Goal: Task Accomplishment & Management: Complete application form

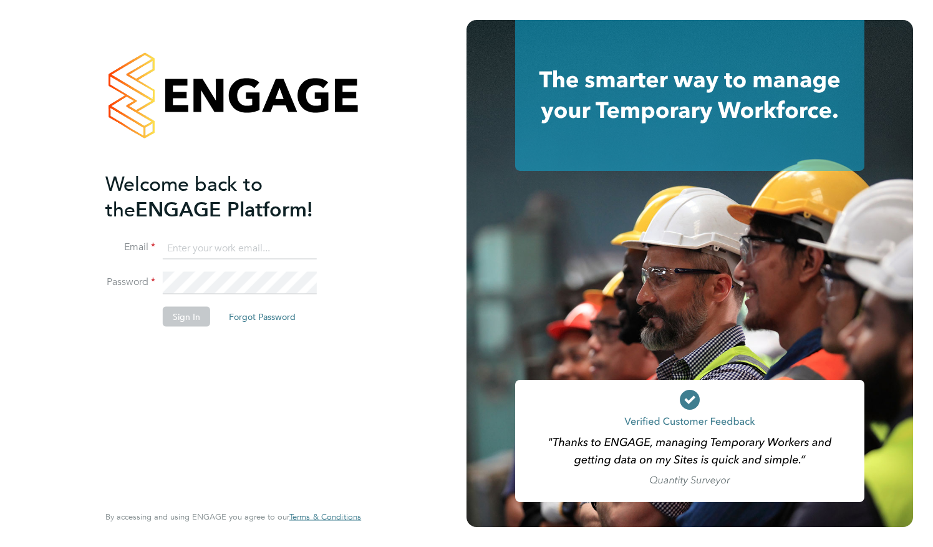
type input "macvern2000@yahoo.com"
click at [302, 398] on div "Welcome back to the ENGAGE Platform! Email macvern2000@yahoo.com Password Sign …" at bounding box center [226, 336] width 243 height 330
click at [193, 312] on button "Sign In" at bounding box center [186, 316] width 47 height 20
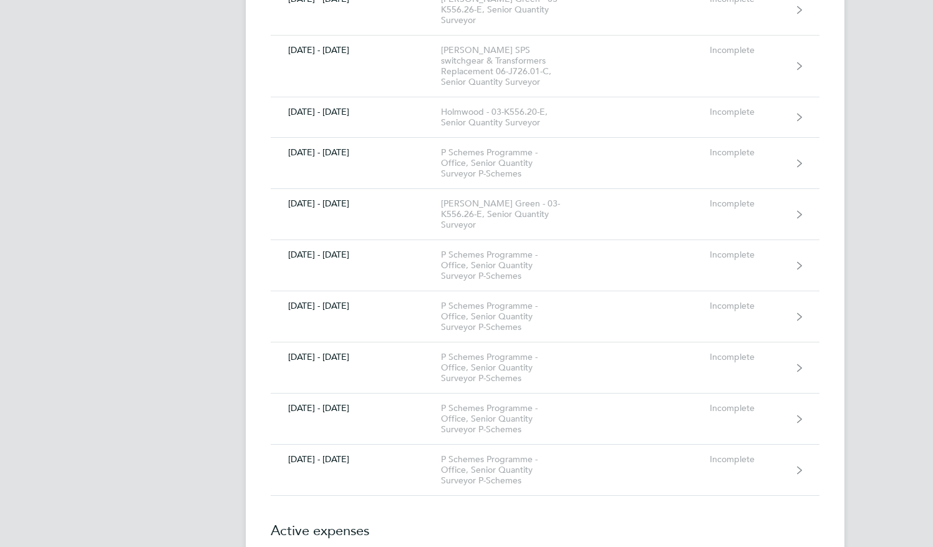
scroll to position [649, 0]
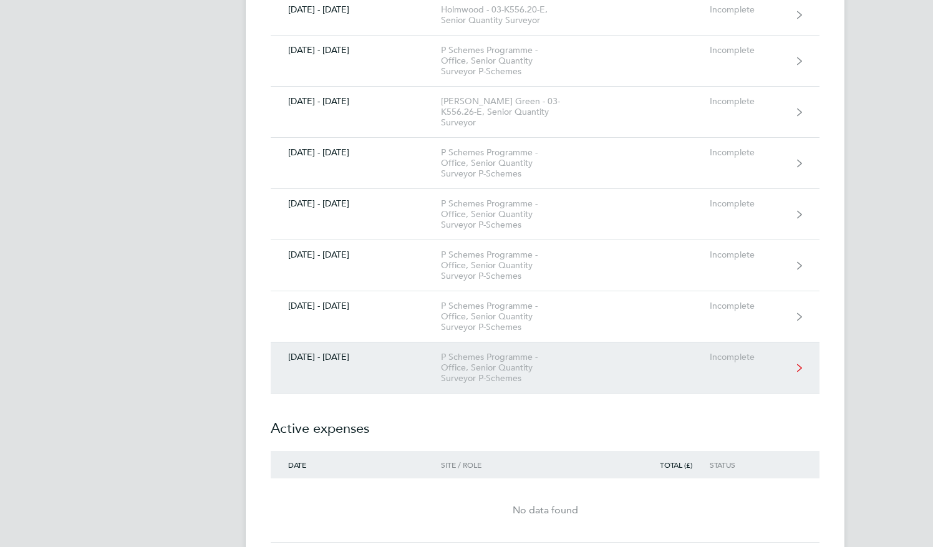
click at [470, 352] on div "P Schemes Programme - Office, Senior Quantity Surveyor P-Schemes" at bounding box center [512, 368] width 143 height 32
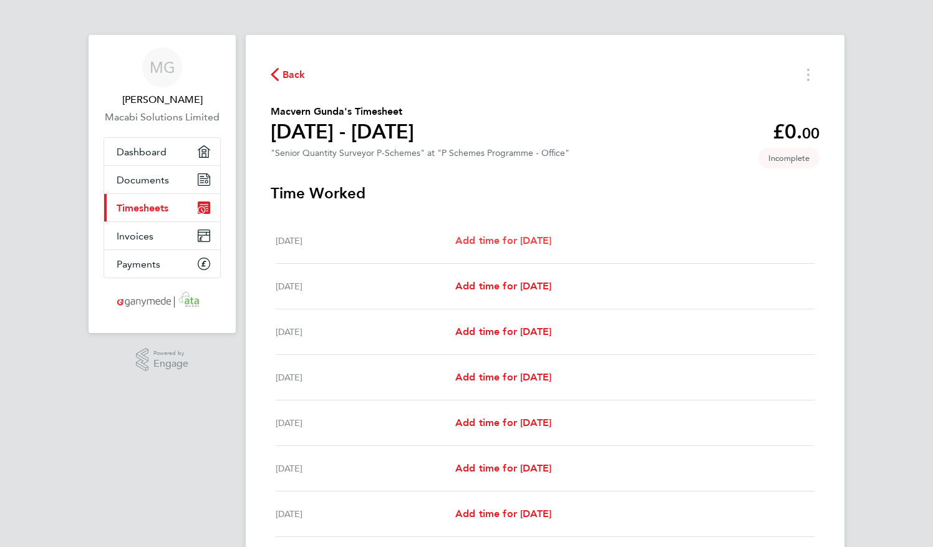
click at [500, 240] on span "Add time for [DATE]" at bounding box center [503, 241] width 96 height 12
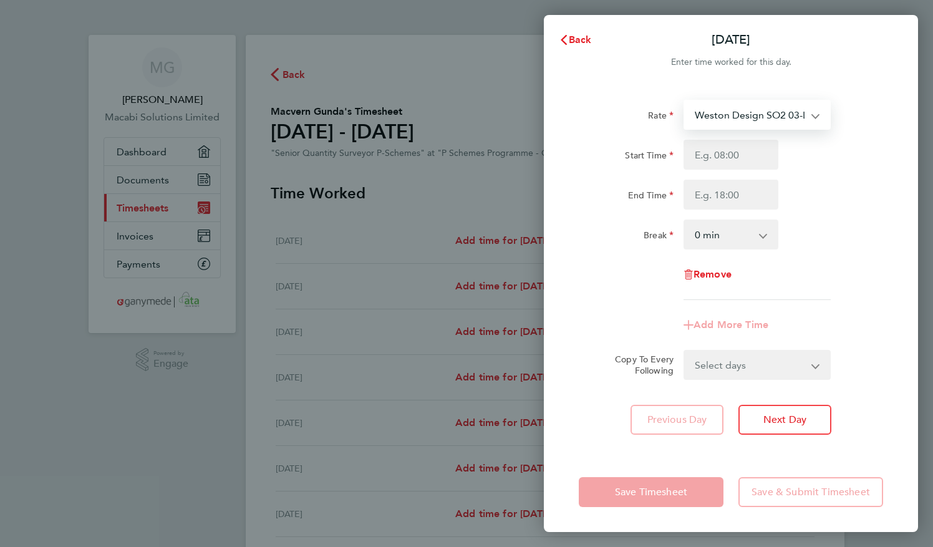
click at [757, 115] on select "Weston Design SO2 03-L702.01-E 9200082508P - 56.25 Elstead Phase 2 03-K556.17-E…" at bounding box center [750, 114] width 130 height 27
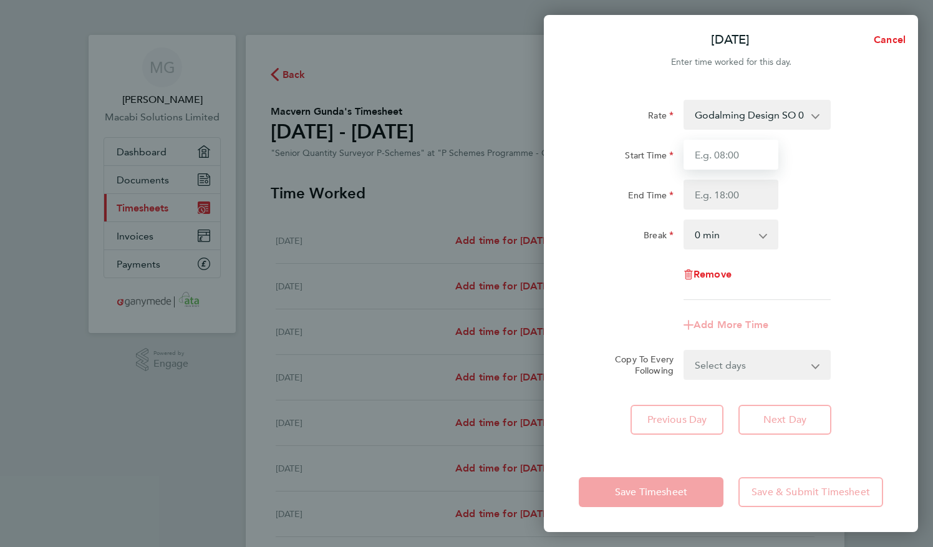
click at [721, 155] on input "Start Time" at bounding box center [731, 155] width 95 height 30
type input "08:00"
type input "16:00"
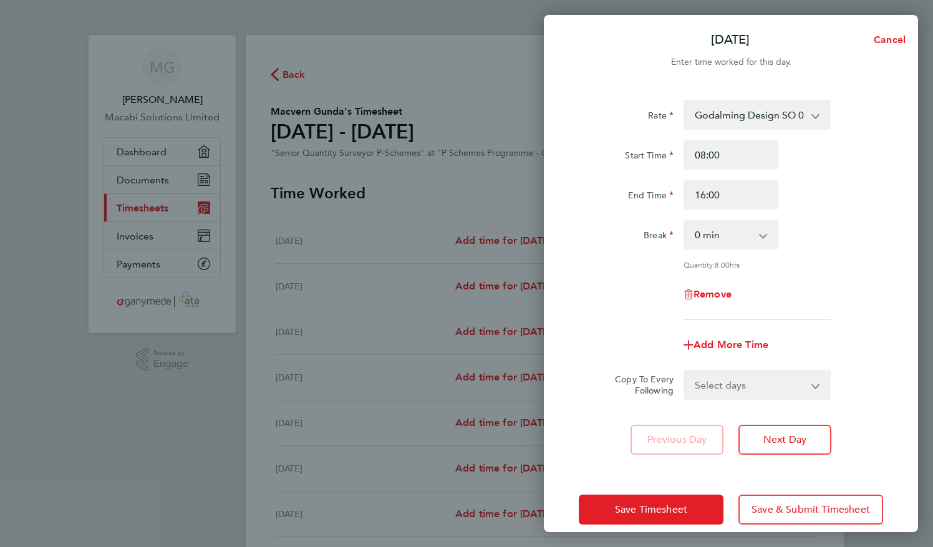
click at [828, 234] on div "Break 0 min 15 min 30 min 45 min 60 min 75 min 90 min" at bounding box center [731, 235] width 314 height 30
click at [778, 448] on button "Next Day" at bounding box center [785, 440] width 93 height 30
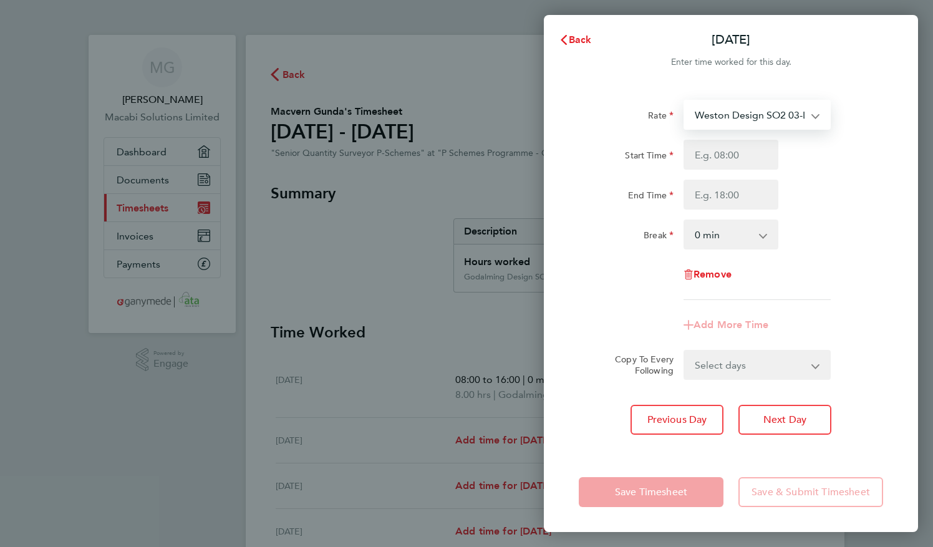
click at [777, 113] on select "Weston Design SO2 03-L702.01-E 9200082508P - 56.25 Elstead SO E3 03-L708.01-E 9…" at bounding box center [750, 114] width 130 height 27
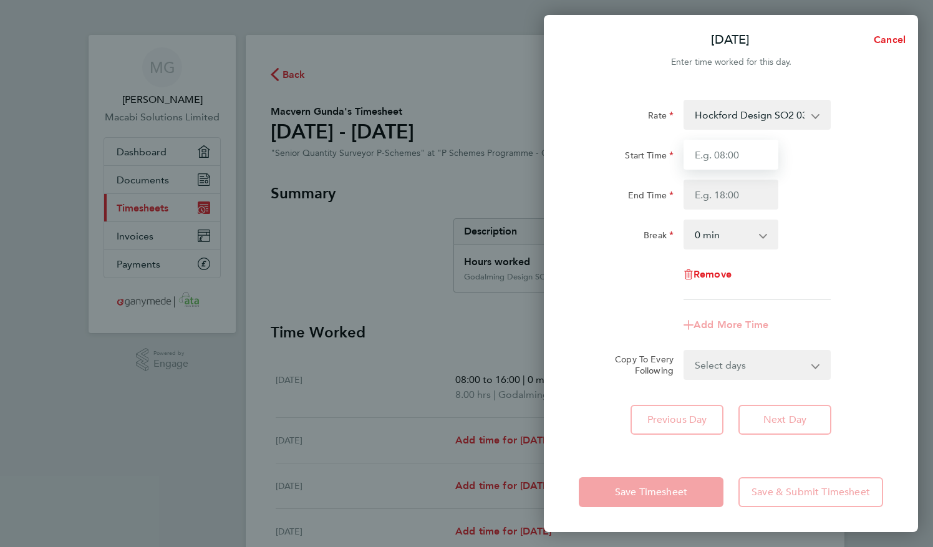
click at [723, 152] on input "Start Time" at bounding box center [731, 155] width 95 height 30
type input "08:00"
type input "16:00"
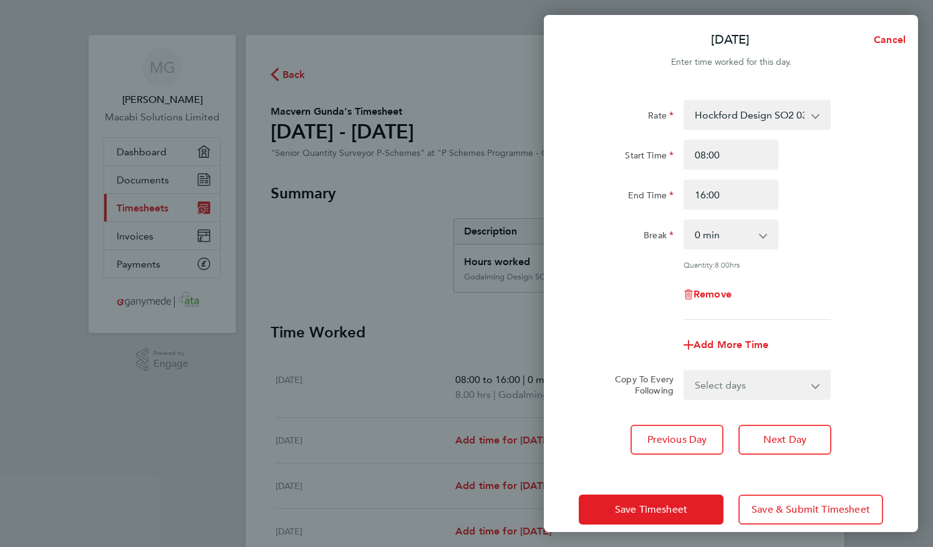
click at [838, 248] on div "Break 0 min 15 min 30 min 45 min 60 min 75 min 90 min" at bounding box center [731, 235] width 314 height 30
click at [790, 443] on span "Next Day" at bounding box center [785, 440] width 43 height 12
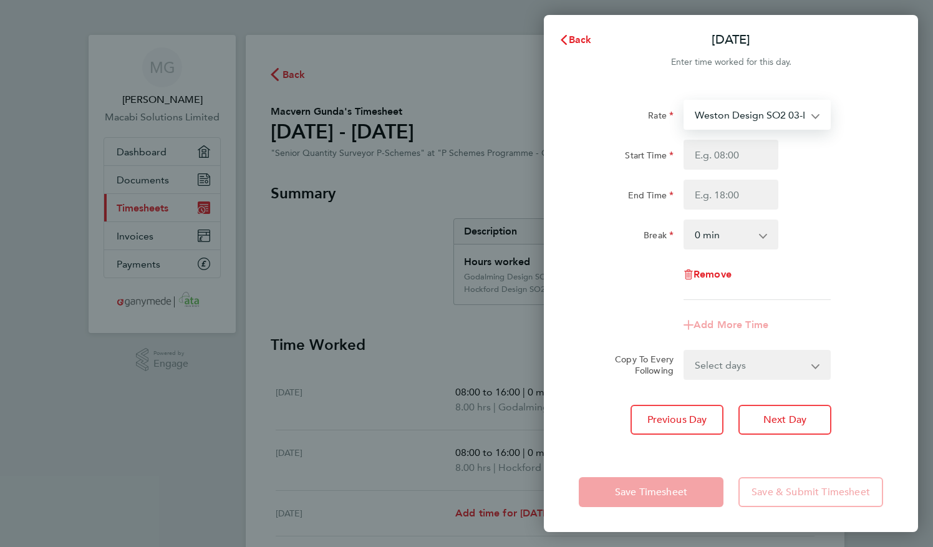
click at [789, 113] on select "Weston Design SO2 03-L702.01-E 9200082508P - 56.25 Elstead SO E3 03-L708.01-E 9…" at bounding box center [750, 114] width 130 height 27
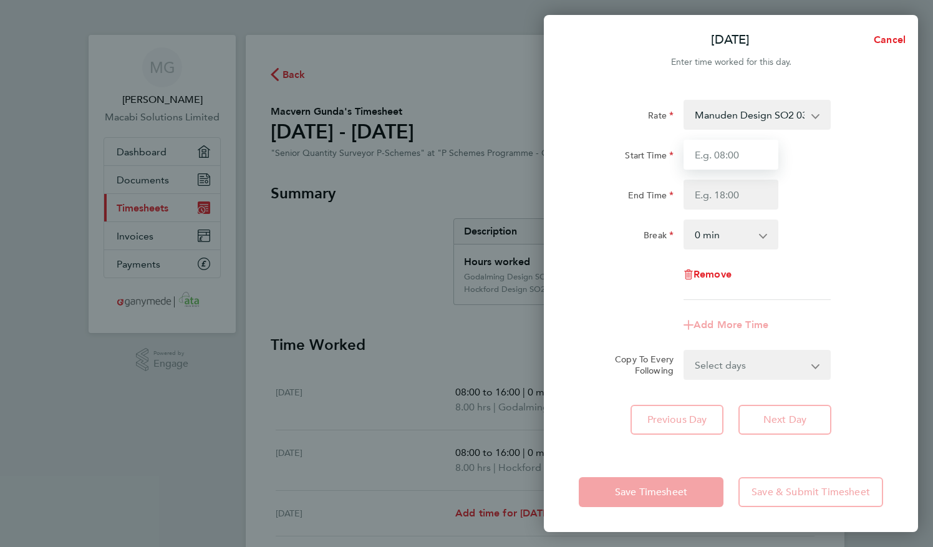
click at [726, 152] on input "Start Time" at bounding box center [731, 155] width 95 height 30
type input "08:00"
type input "16:00"
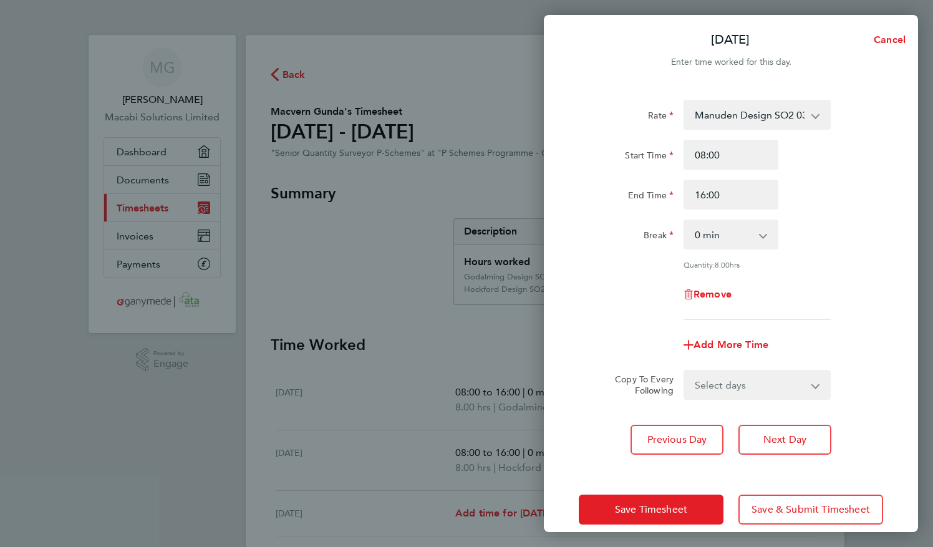
click at [821, 238] on div "Break 0 min 15 min 30 min 45 min 60 min 75 min 90 min" at bounding box center [731, 235] width 314 height 30
click at [785, 444] on button "Next Day" at bounding box center [785, 440] width 93 height 30
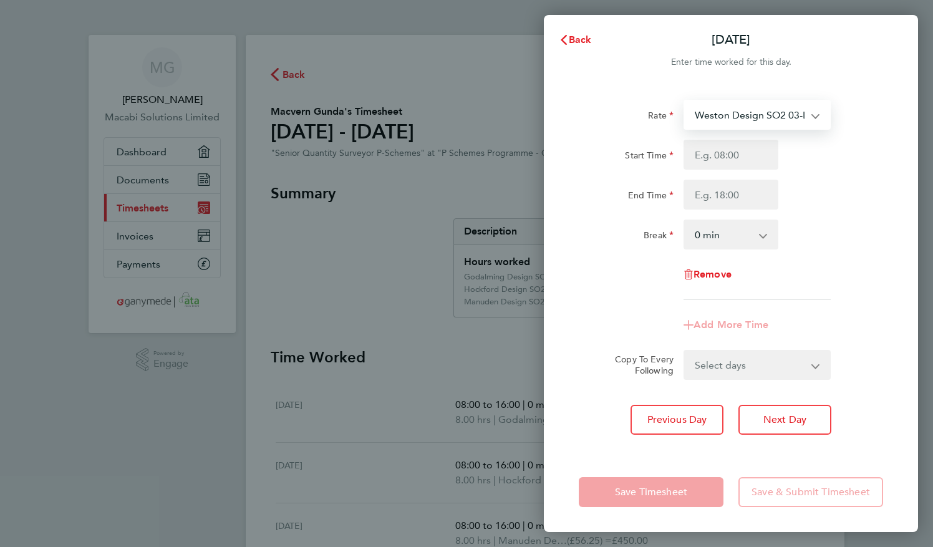
click at [776, 114] on select "Weston Design SO2 03-L702.01-E 9200082508P - 56.25 Elstead SO E3 03-L708.01-E 9…" at bounding box center [750, 114] width 130 height 27
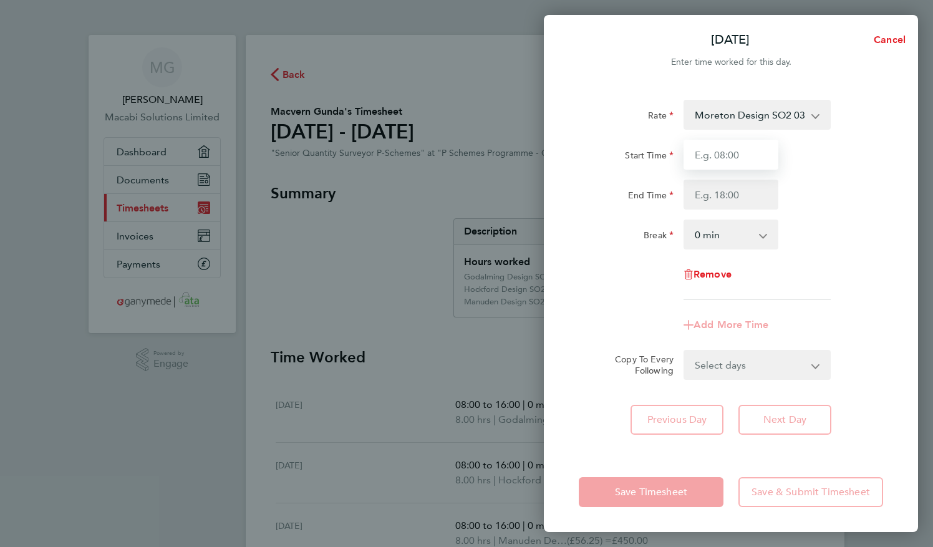
click at [710, 156] on input "Start Time" at bounding box center [731, 155] width 95 height 30
type input "08:00"
type input "16:00"
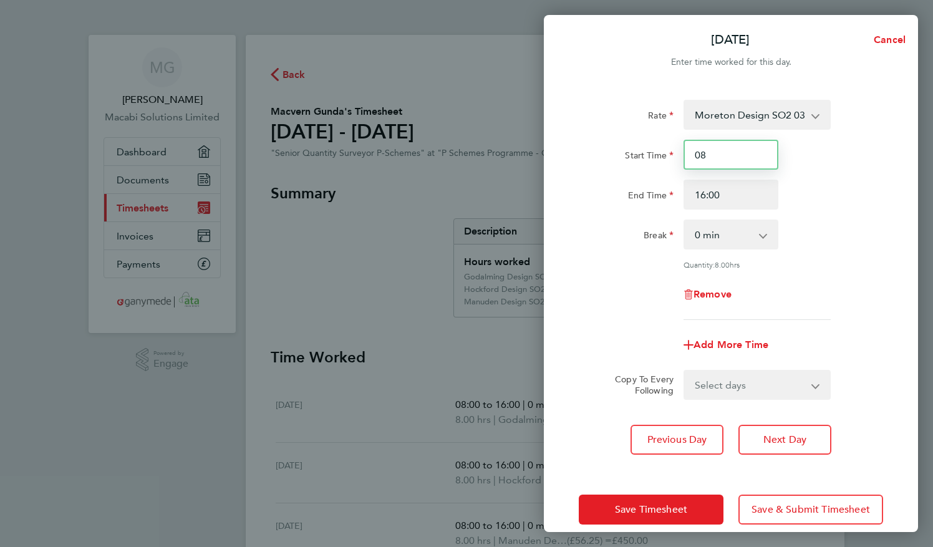
type input "0"
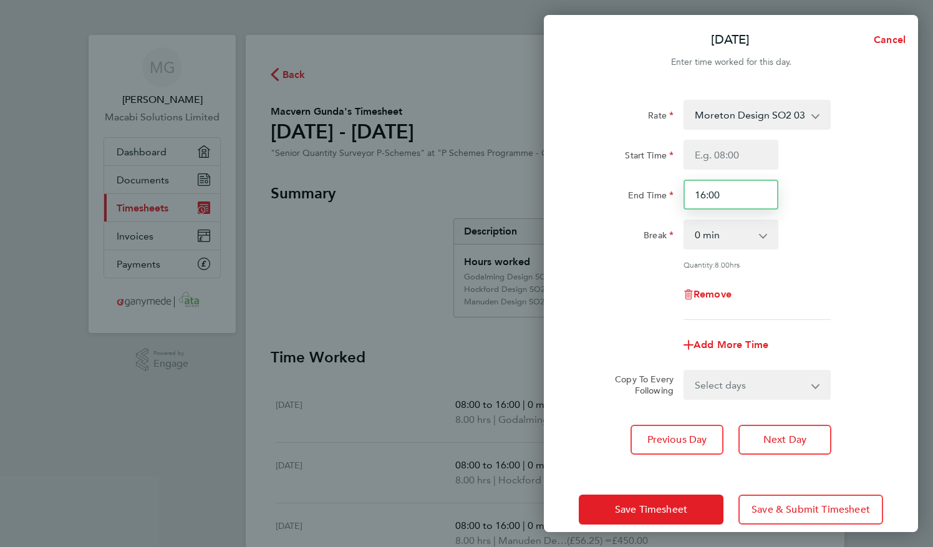
click at [729, 205] on input "16:00" at bounding box center [731, 195] width 95 height 30
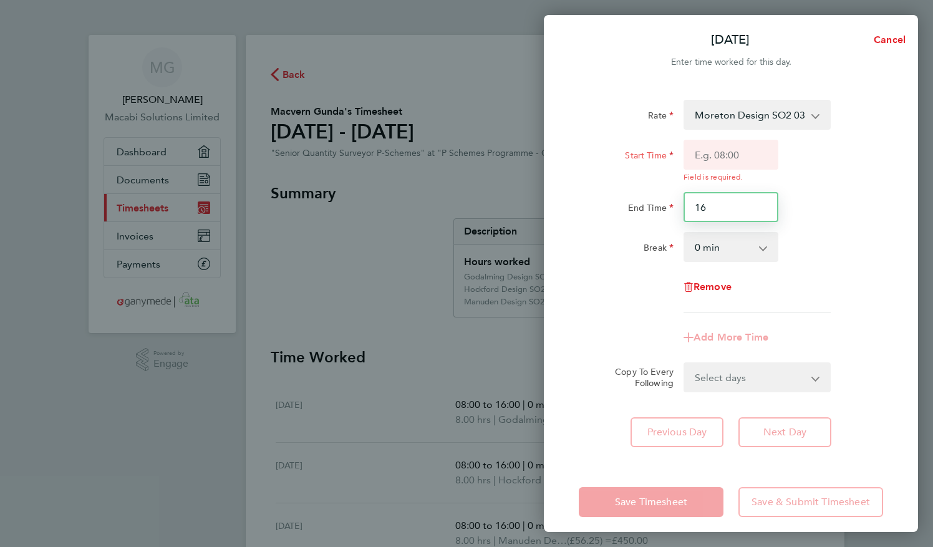
type input "1"
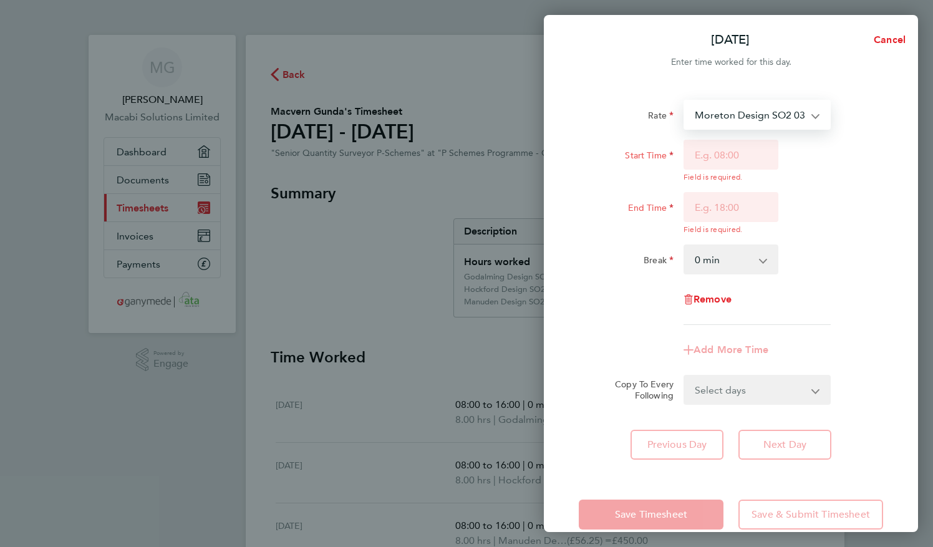
click at [770, 117] on select "Moreton Design SO2 03-L711.01-E 9200081780P - 56.25 Elstead SO E3 03-L708.01-E …" at bounding box center [750, 114] width 130 height 27
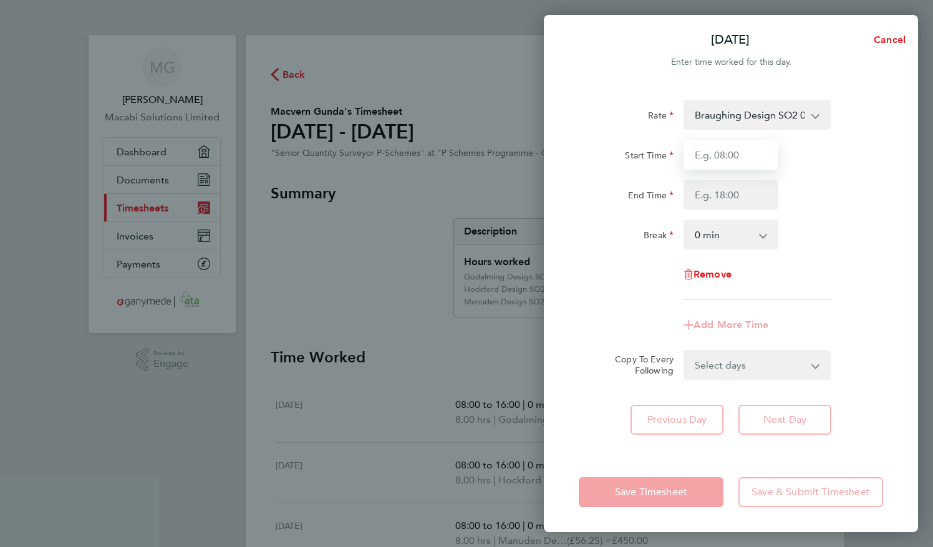
click at [737, 143] on input "Start Time" at bounding box center [731, 155] width 95 height 30
type input "08:00"
type input "16:00"
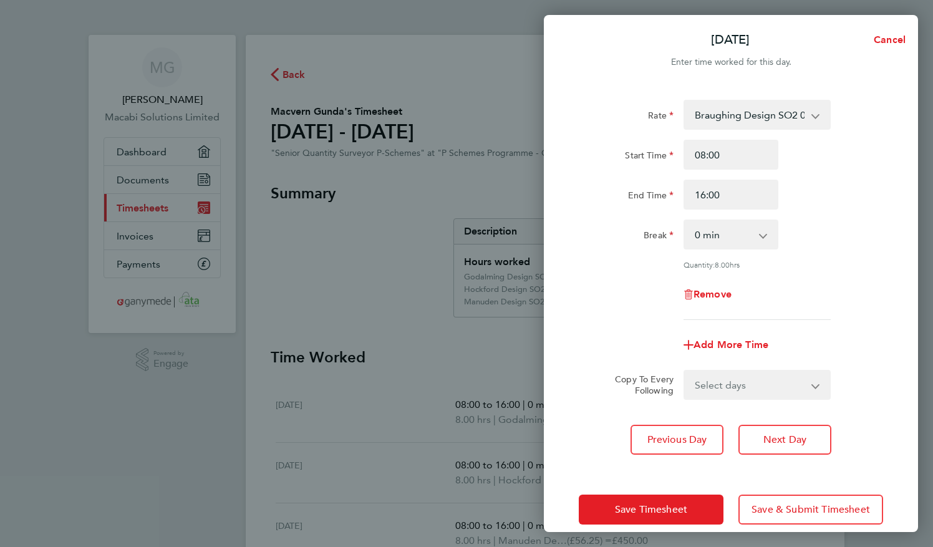
click at [822, 339] on div "Add More Time" at bounding box center [731, 345] width 314 height 30
click at [794, 443] on span "Next Day" at bounding box center [785, 440] width 43 height 12
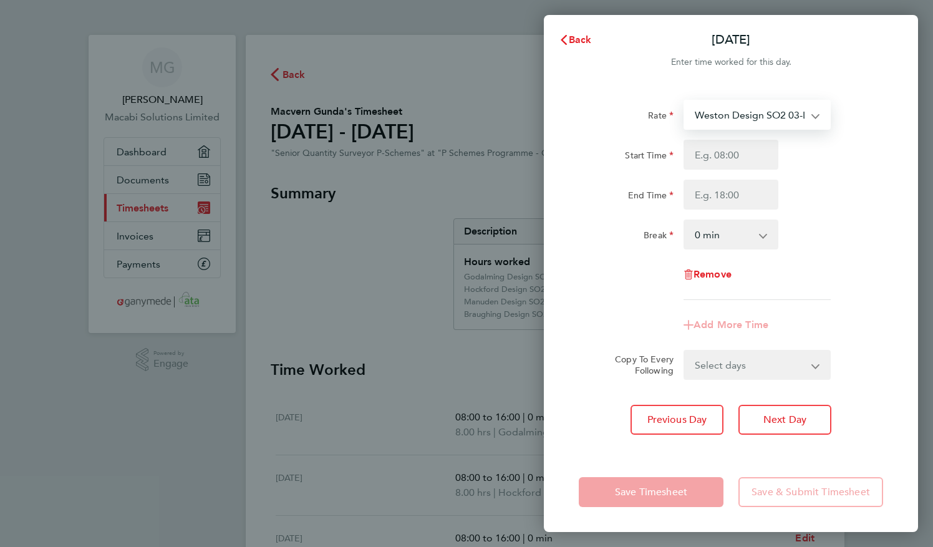
click at [785, 112] on select "Weston Design SO2 03-L702.01-E 9200082508P - 56.25 Elstead SO E3 03-L708.01-E 9…" at bounding box center [750, 114] width 130 height 27
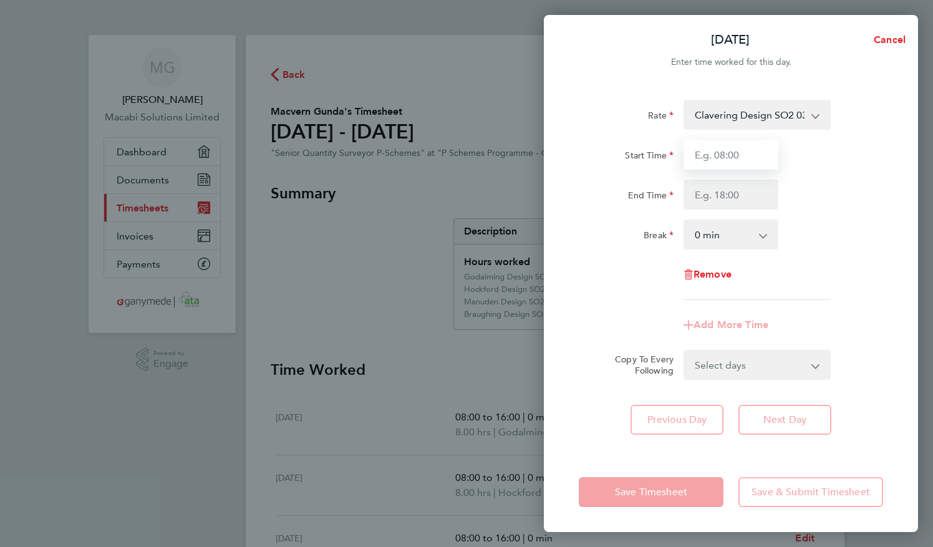
click at [741, 152] on input "Start Time" at bounding box center [731, 155] width 95 height 30
type input "08:00"
type input "16:00"
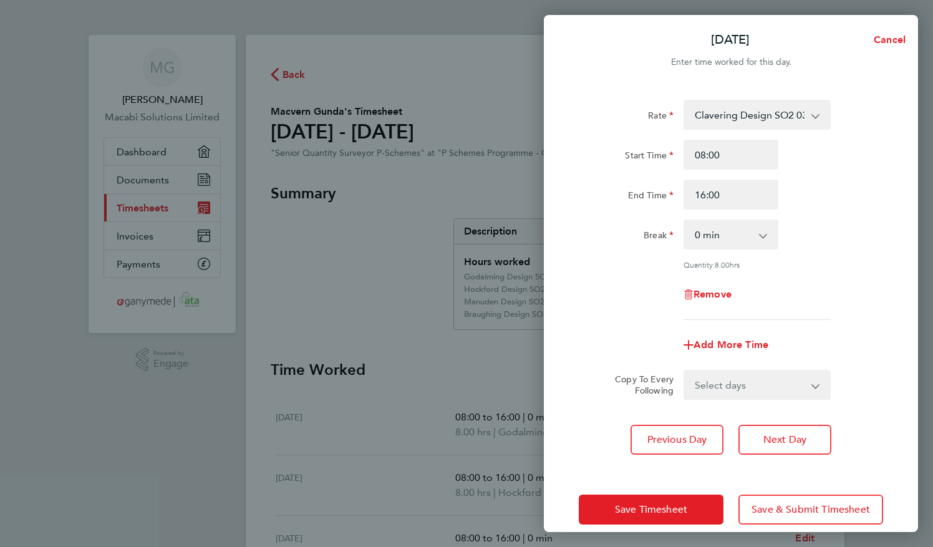
click at [850, 256] on div "Rate Clavering Design SO2 03-L719.01-E 9200081235P - 56.25 Elstead SO E3 03-L70…" at bounding box center [731, 210] width 304 height 220
click at [655, 516] on button "Save Timesheet" at bounding box center [651, 510] width 145 height 30
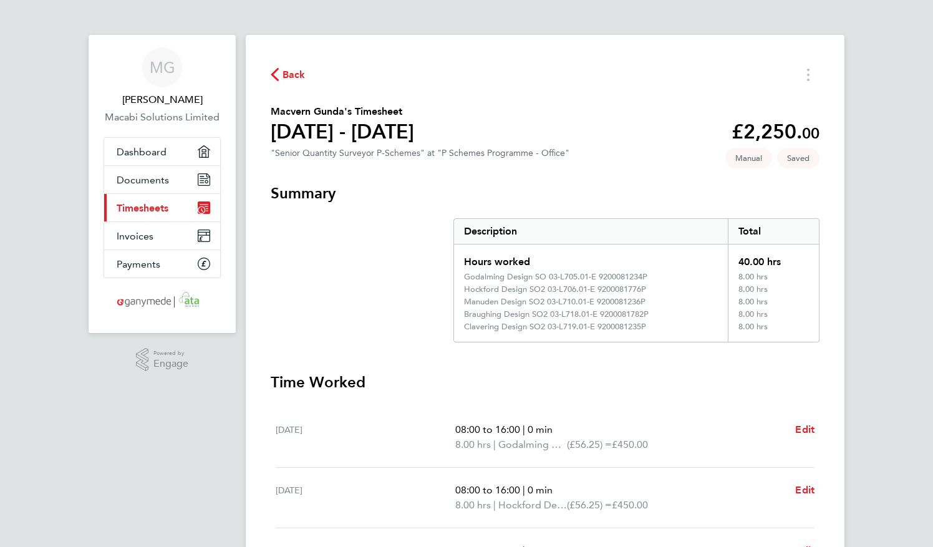
click at [532, 376] on h3 "Time Worked" at bounding box center [545, 382] width 549 height 20
click at [795, 376] on h3 "Time Worked" at bounding box center [545, 382] width 549 height 20
click at [919, 315] on div "MG Macvern [PERSON_NAME] Solutions Limited Applications: Dashboard Documents Cu…" at bounding box center [466, 455] width 933 height 911
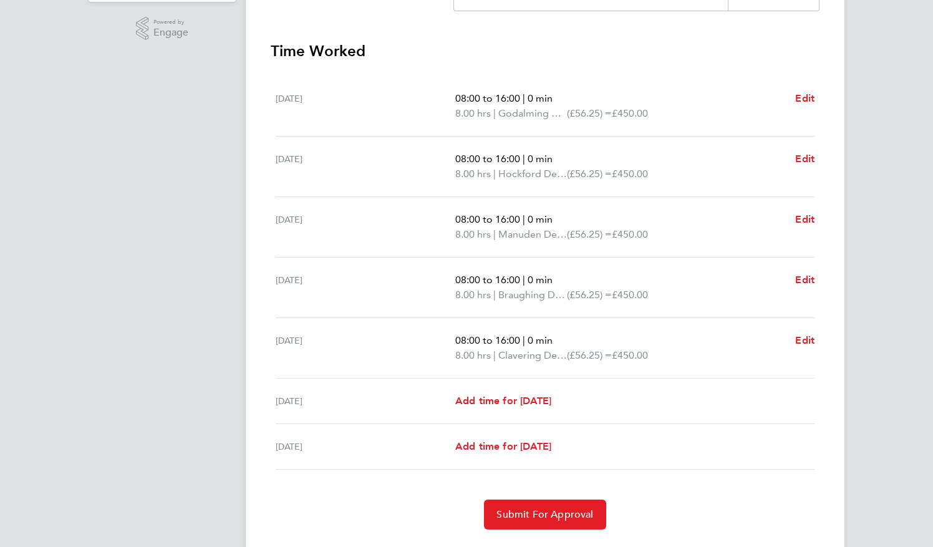
scroll to position [362, 0]
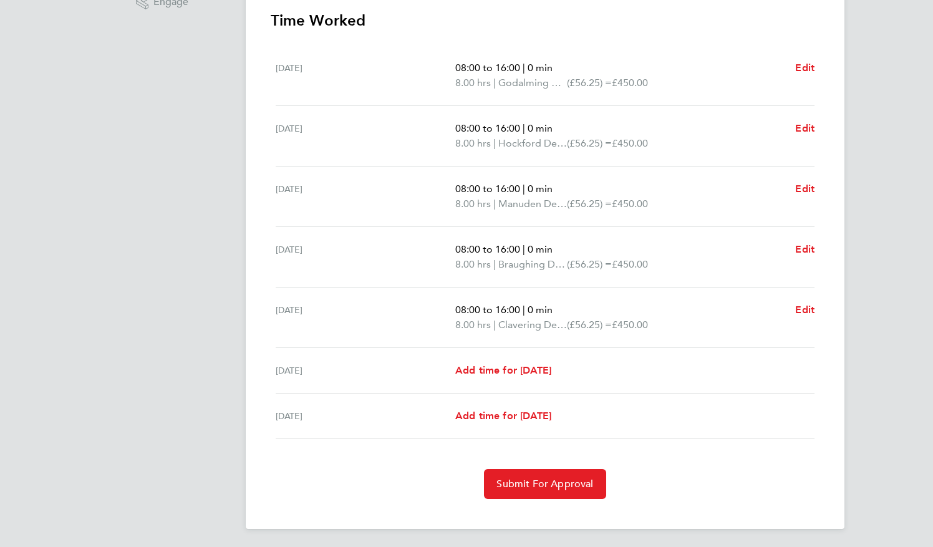
click at [916, 369] on div "MG Macvern [PERSON_NAME] Solutions Limited Applications: Dashboard Documents Cu…" at bounding box center [466, 93] width 933 height 911
click at [547, 489] on button "Submit For Approval" at bounding box center [545, 484] width 122 height 30
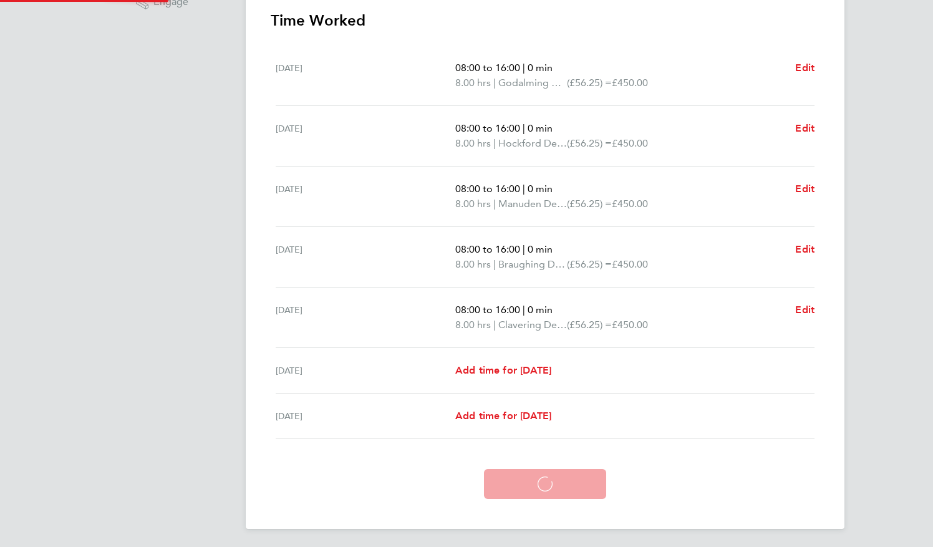
scroll to position [302, 0]
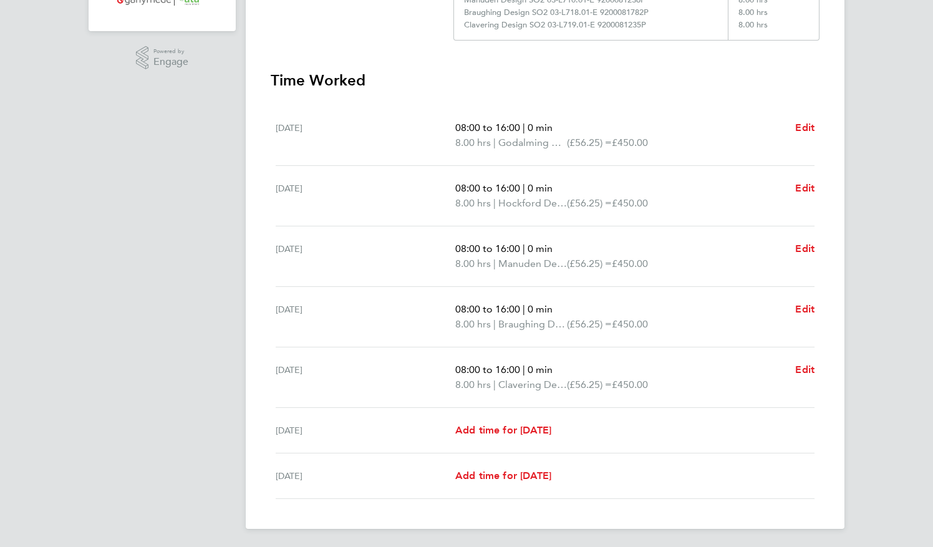
click at [883, 308] on div "MG Macvern [PERSON_NAME] Solutions Limited Applications: Dashboard Documents Cu…" at bounding box center [466, 123] width 933 height 851
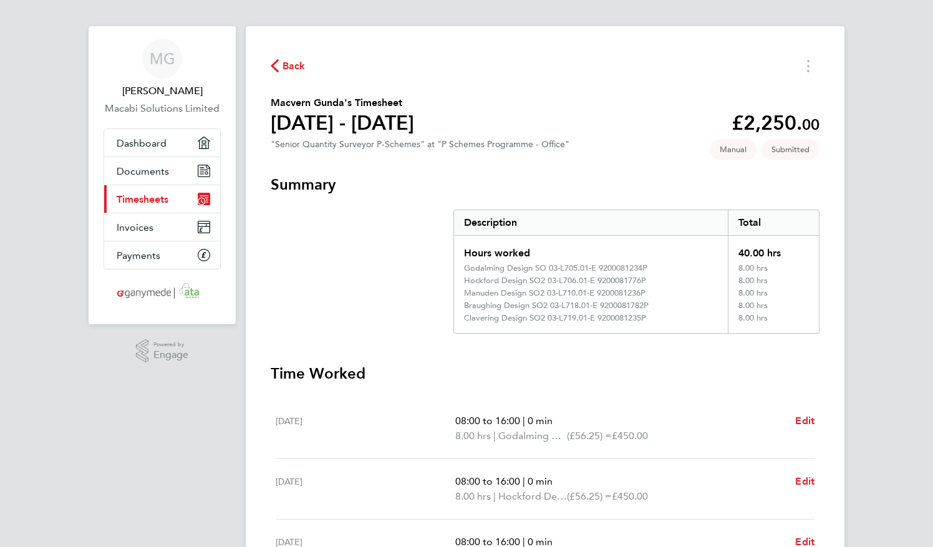
scroll to position [0, 0]
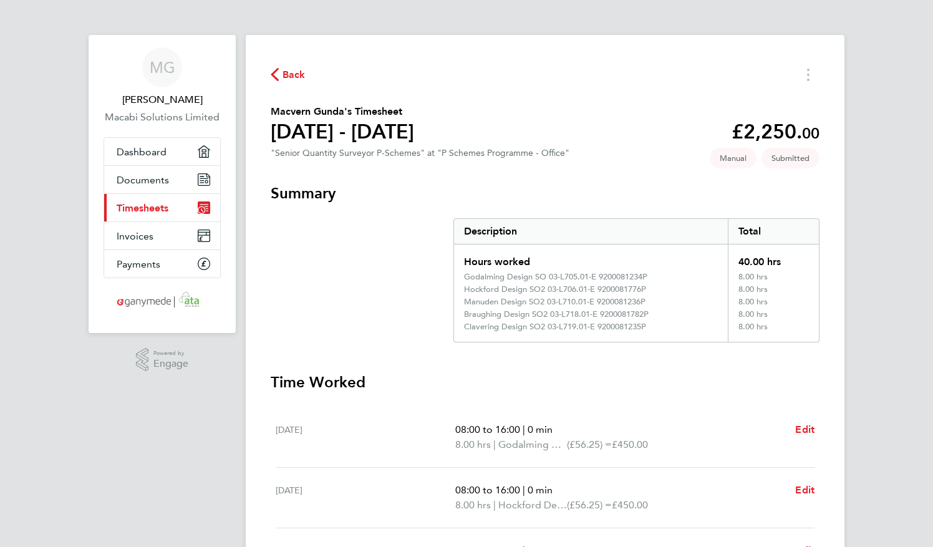
click at [288, 75] on span "Back" at bounding box center [294, 74] width 23 height 15
